Goal: Task Accomplishment & Management: Manage account settings

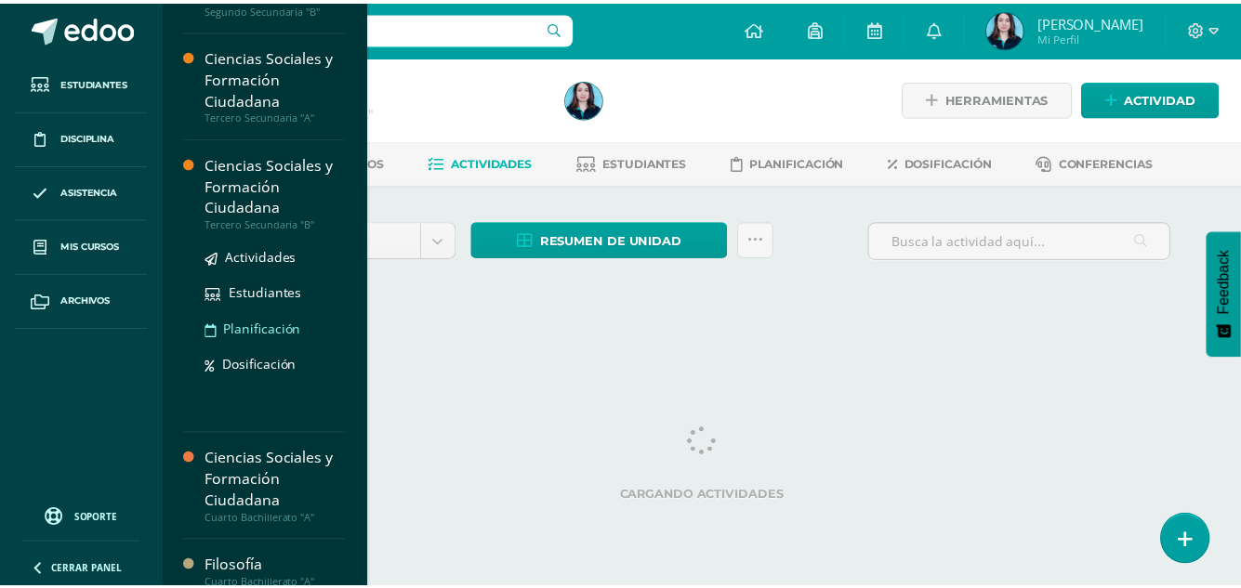
scroll to position [372, 0]
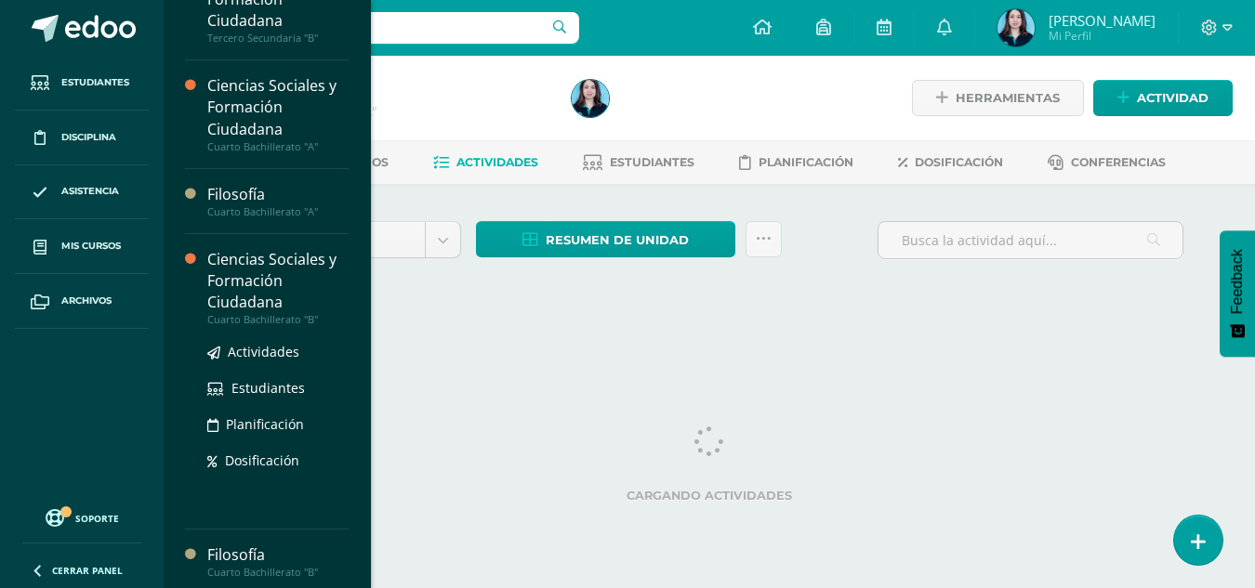
click at [310, 290] on div "Ciencias Sociales y Formación Ciudadana" at bounding box center [277, 281] width 141 height 64
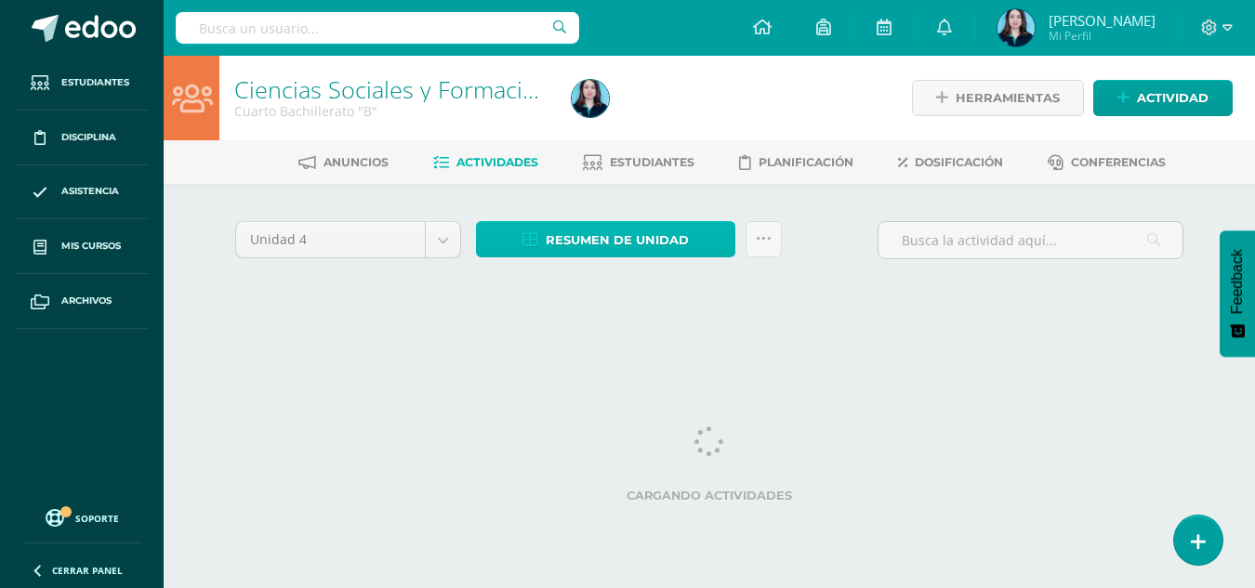
click at [560, 235] on span "Resumen de unidad" at bounding box center [617, 240] width 143 height 34
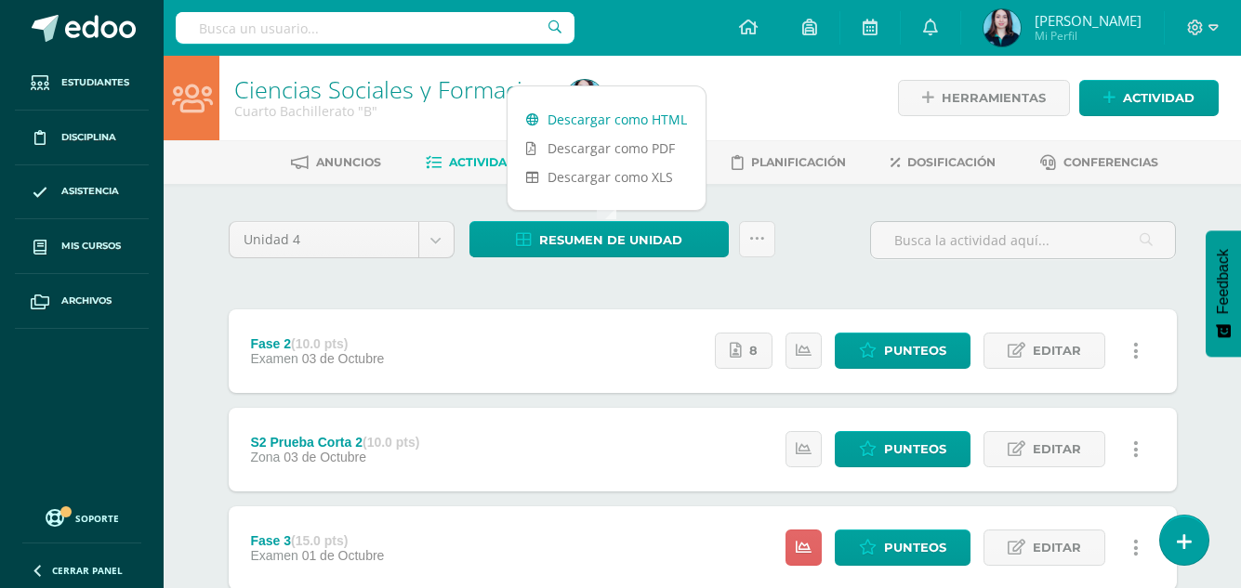
click at [562, 117] on link "Descargar como HTML" at bounding box center [606, 119] width 198 height 29
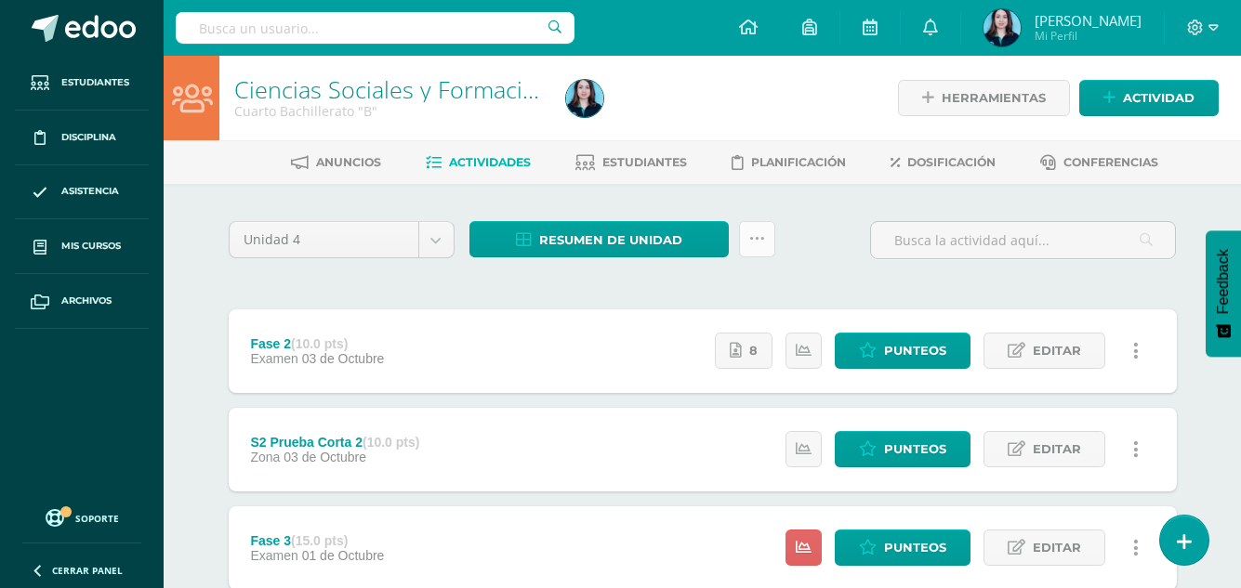
click at [757, 246] on icon at bounding box center [757, 239] width 16 height 16
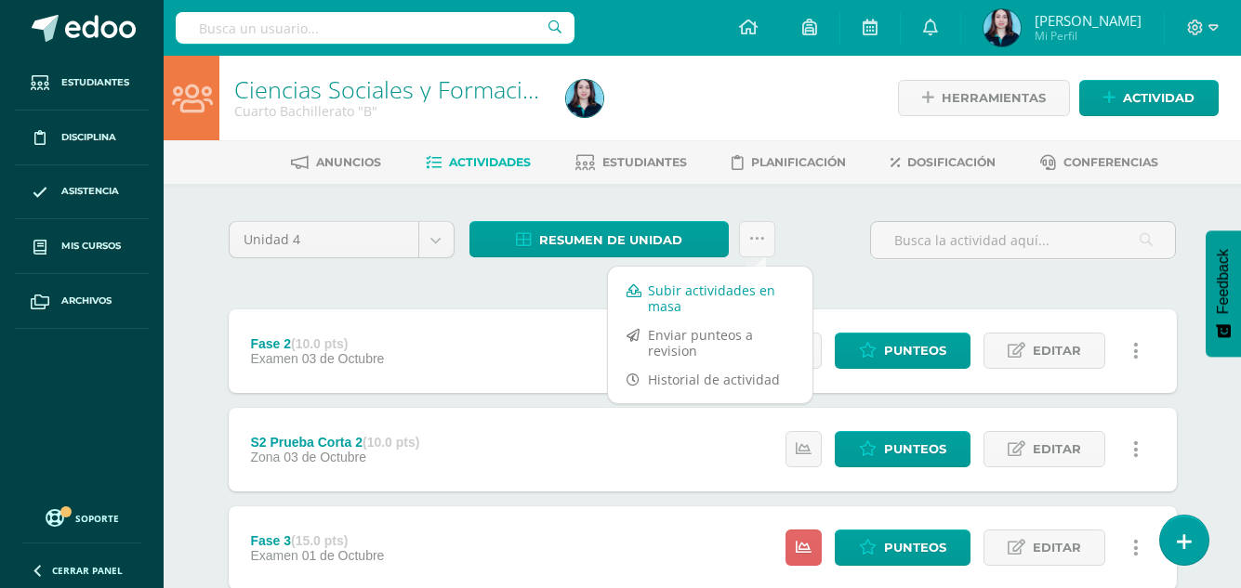
click at [727, 288] on link "Subir actividades en masa" at bounding box center [710, 298] width 204 height 45
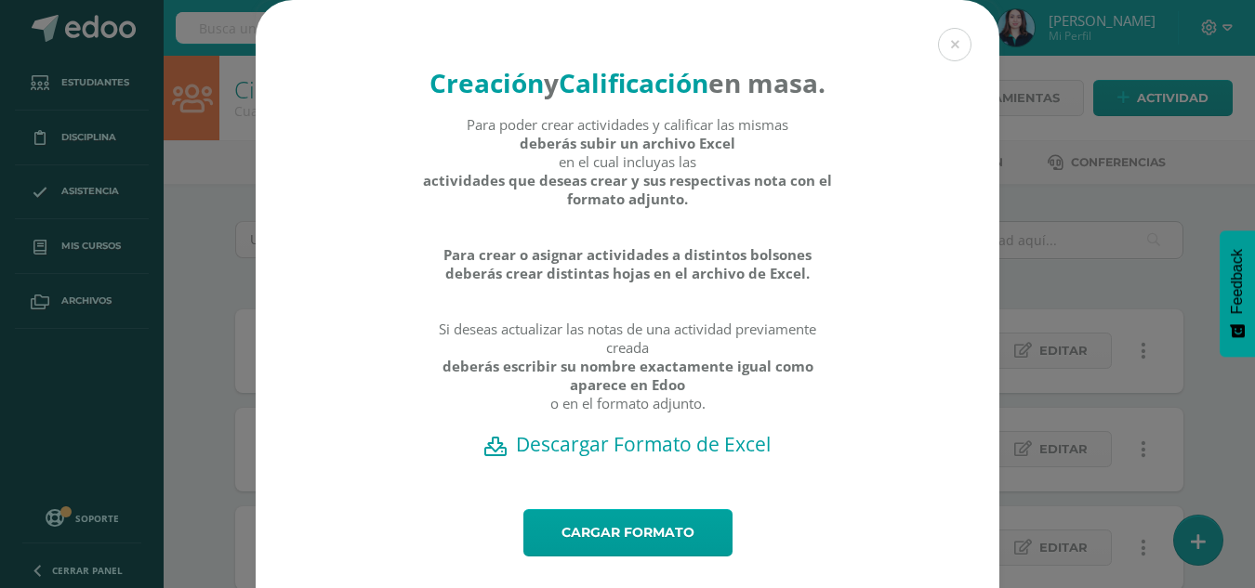
click at [590, 457] on h2 "Descargar Formato de Excel" at bounding box center [627, 444] width 678 height 26
click at [609, 557] on link "Cargar formato" at bounding box center [627, 532] width 209 height 47
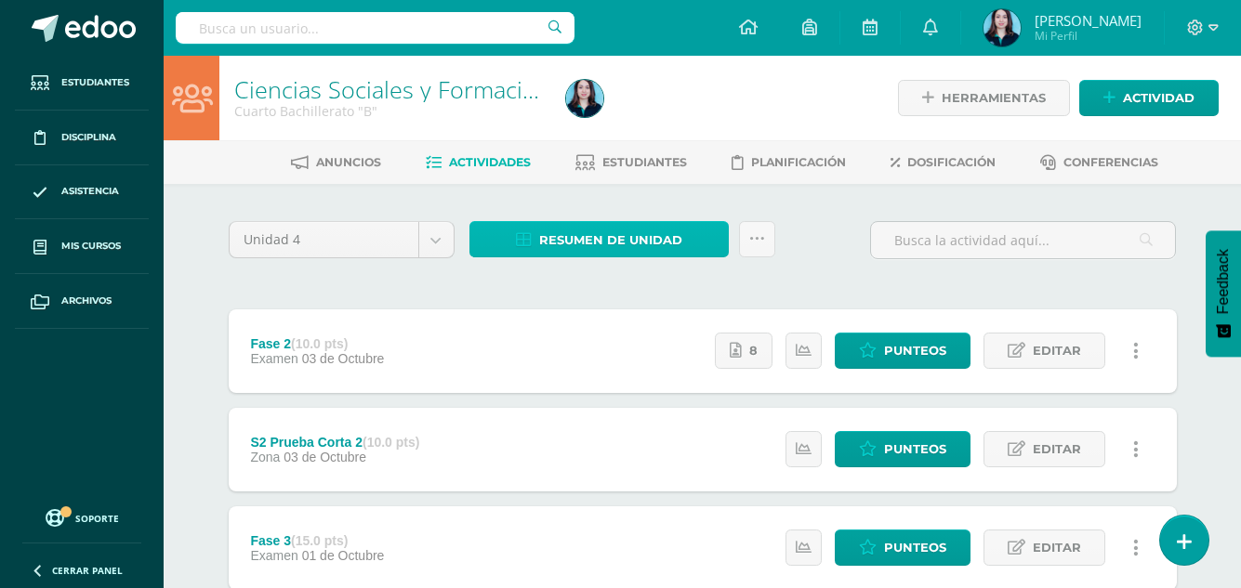
click at [632, 237] on span "Resumen de unidad" at bounding box center [610, 240] width 143 height 34
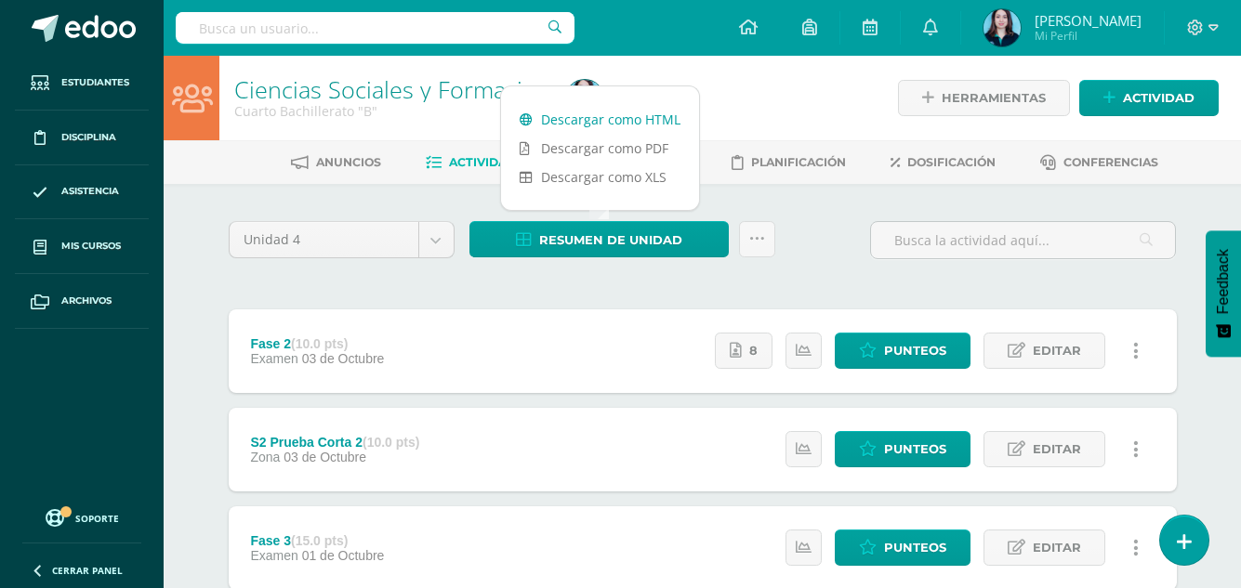
click at [626, 120] on link "Descargar como HTML" at bounding box center [600, 119] width 198 height 29
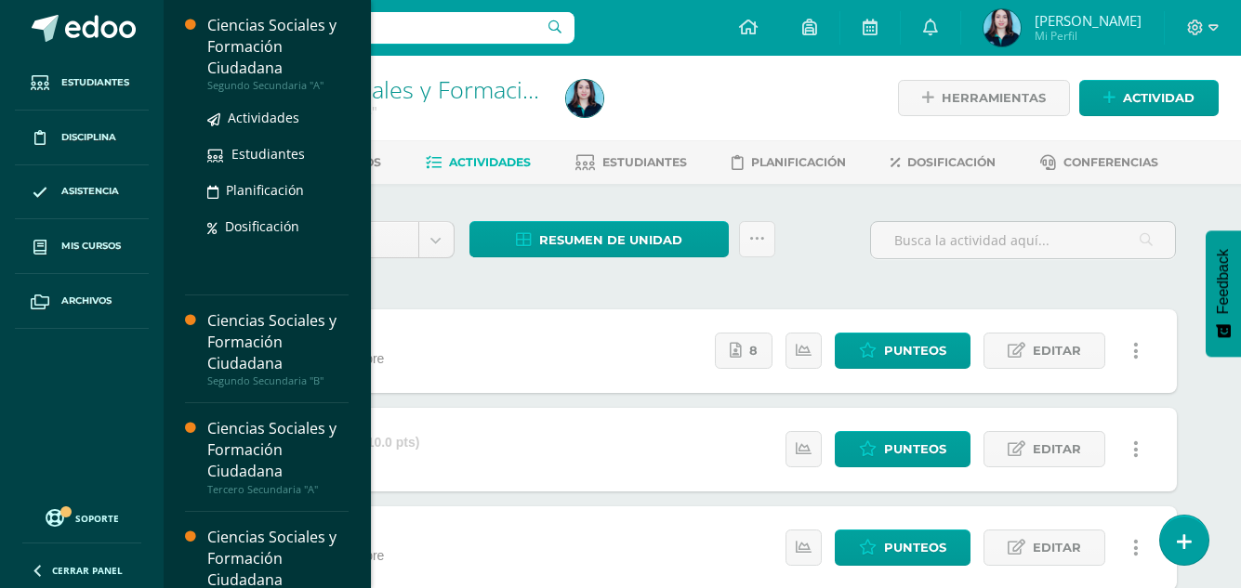
click at [270, 49] on div "Ciencias Sociales y Formación Ciudadana" at bounding box center [277, 47] width 141 height 64
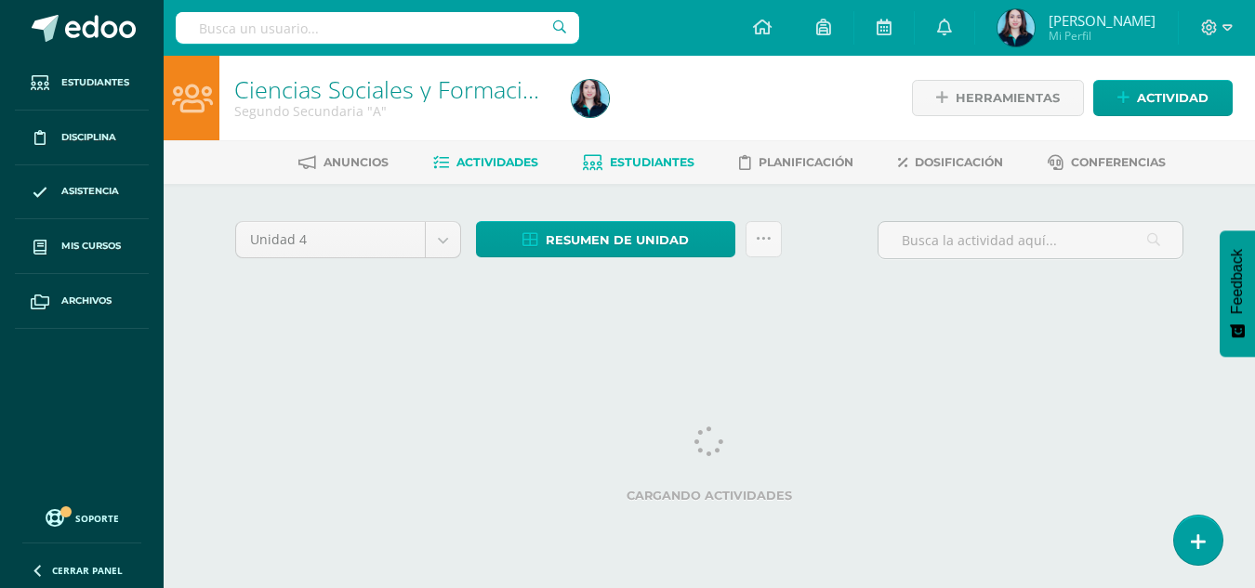
click at [596, 156] on icon at bounding box center [593, 163] width 20 height 16
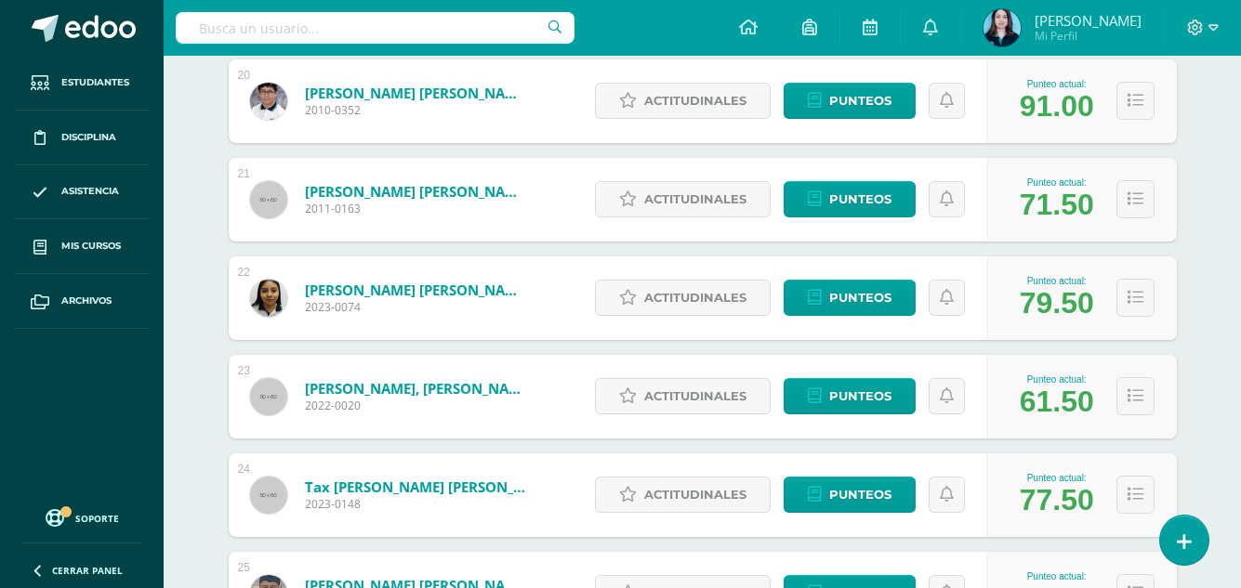
scroll to position [2298, 0]
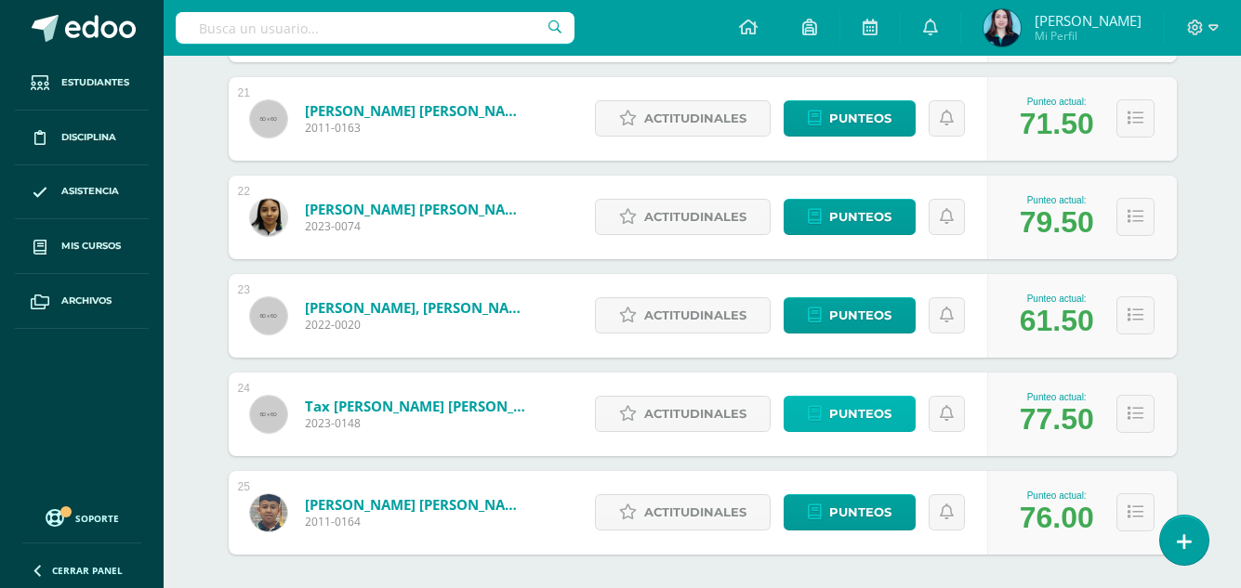
click at [863, 408] on span "Punteos" at bounding box center [860, 414] width 62 height 34
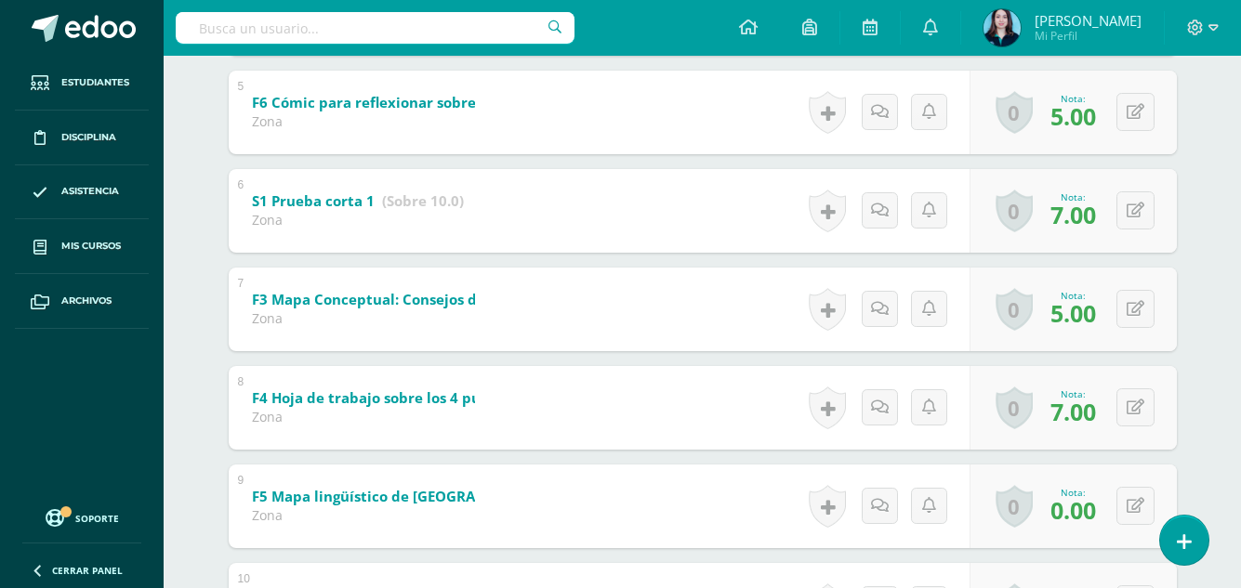
scroll to position [1018, 0]
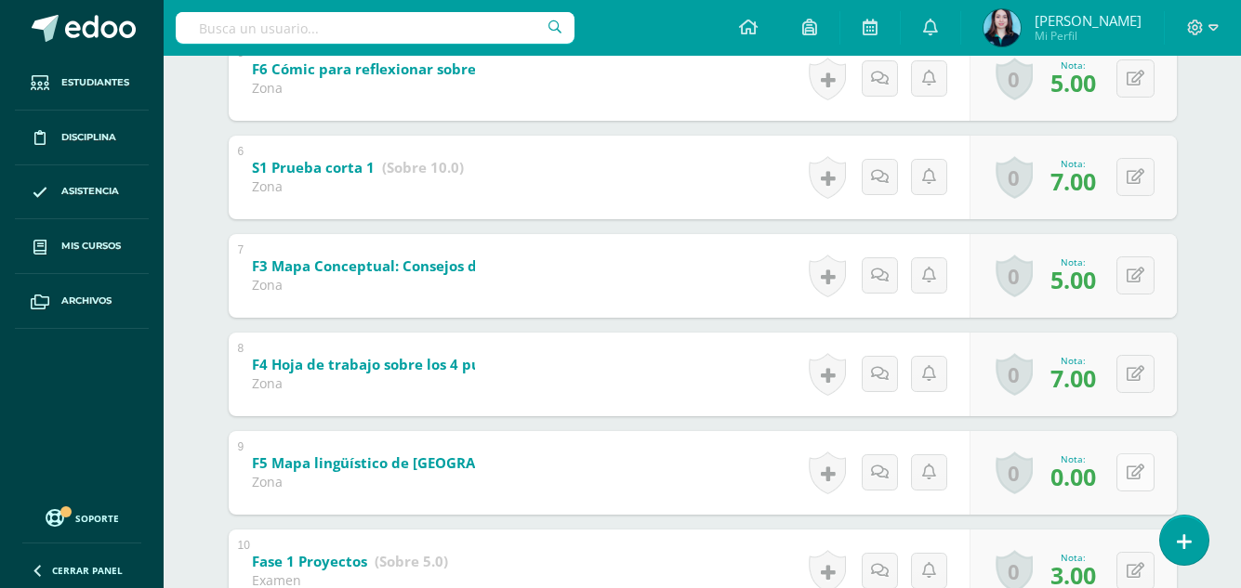
click at [1131, 486] on button at bounding box center [1135, 473] width 38 height 38
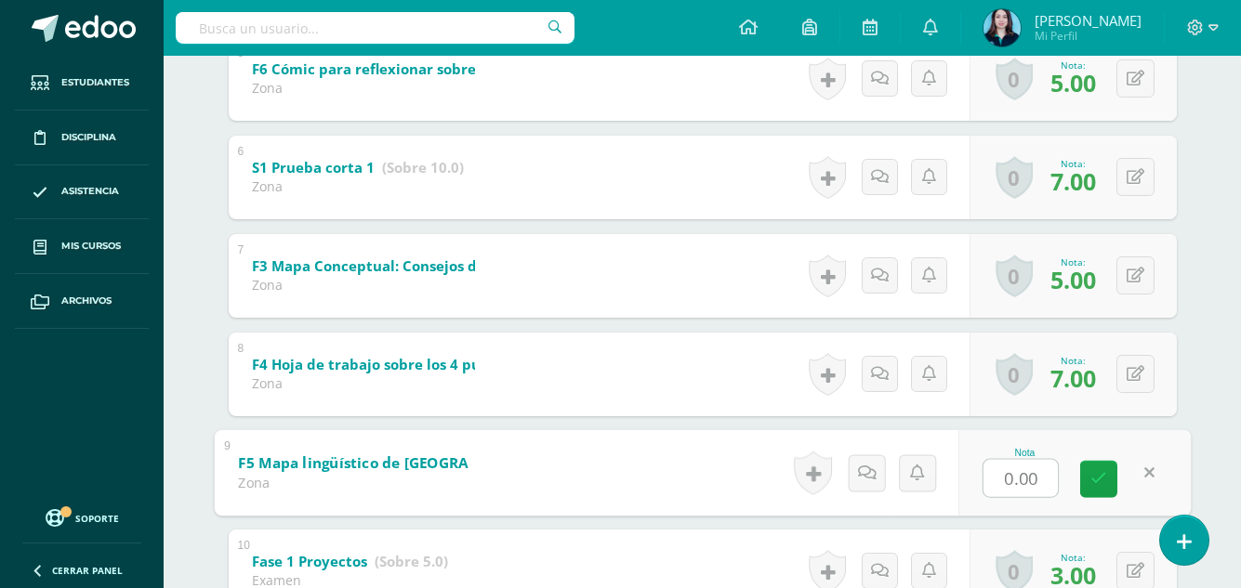
type input "5"
click at [1105, 481] on icon at bounding box center [1098, 479] width 17 height 16
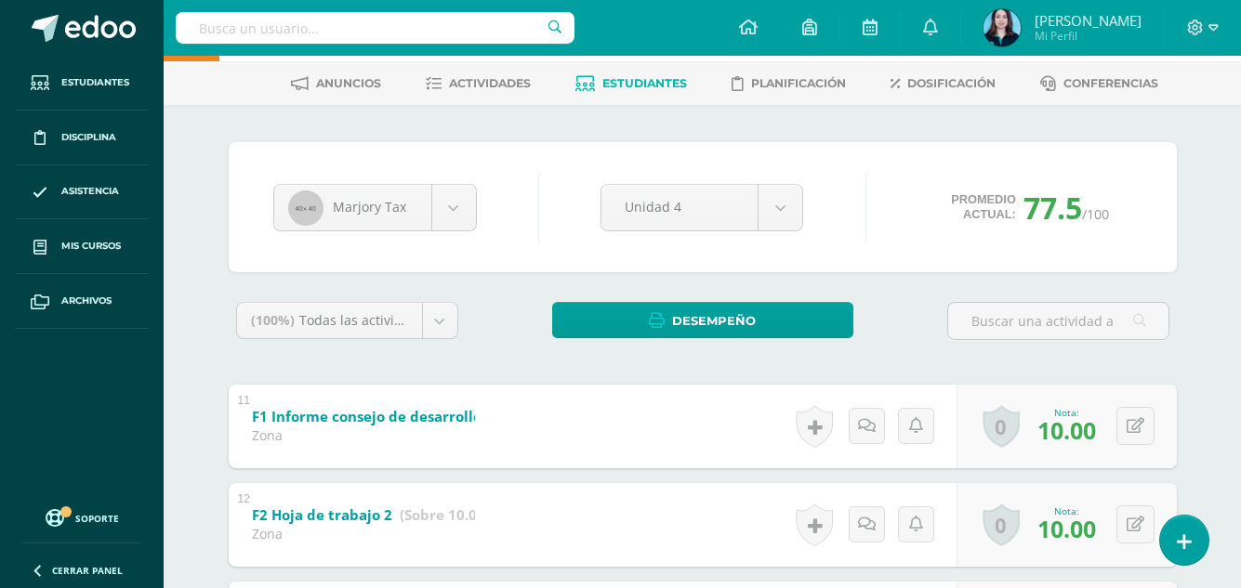
scroll to position [0, 0]
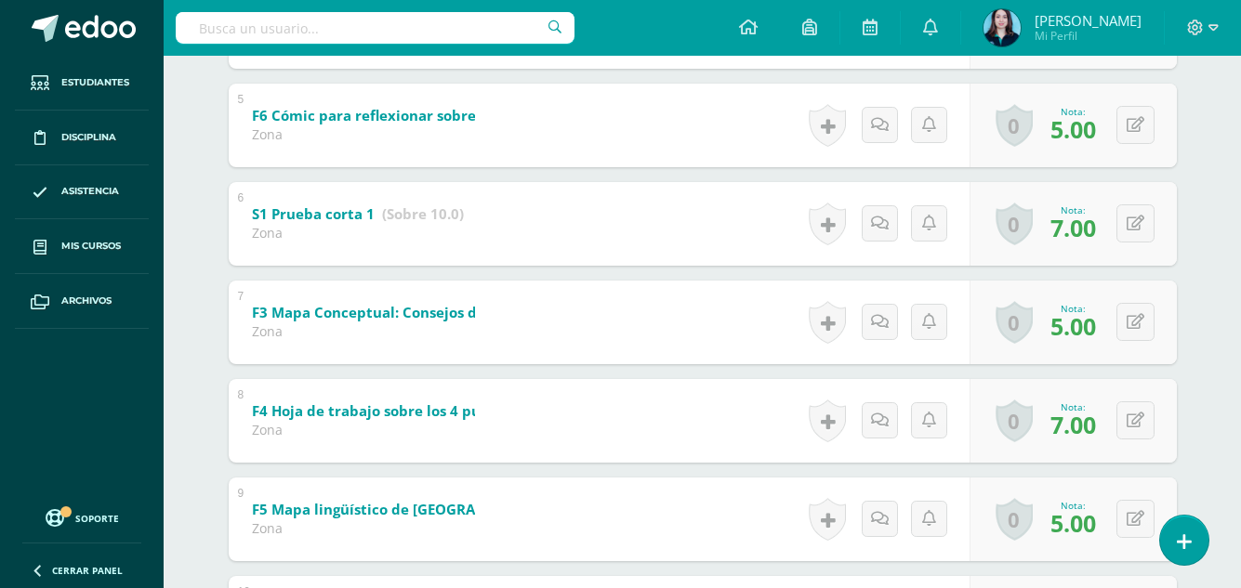
scroll to position [929, 0]
